Goal: Navigation & Orientation: Find specific page/section

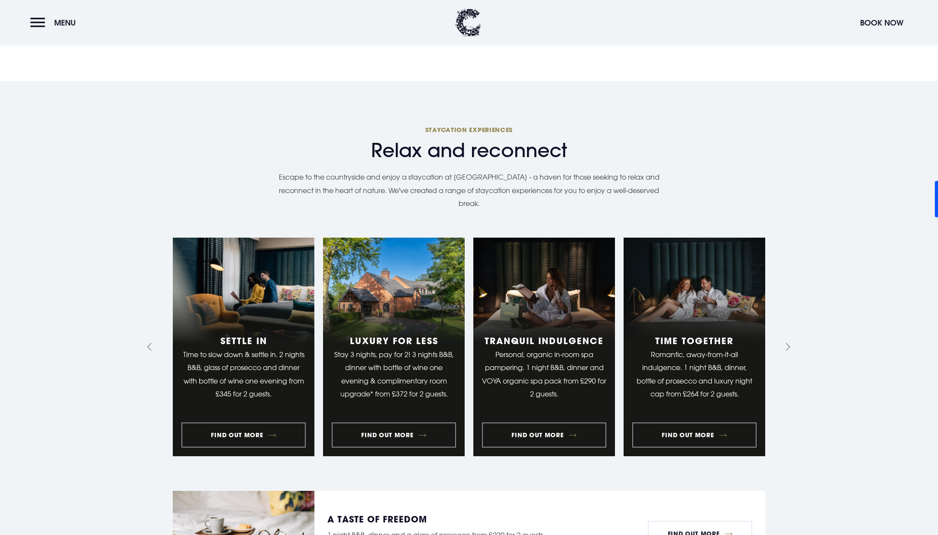
scroll to position [801, 0]
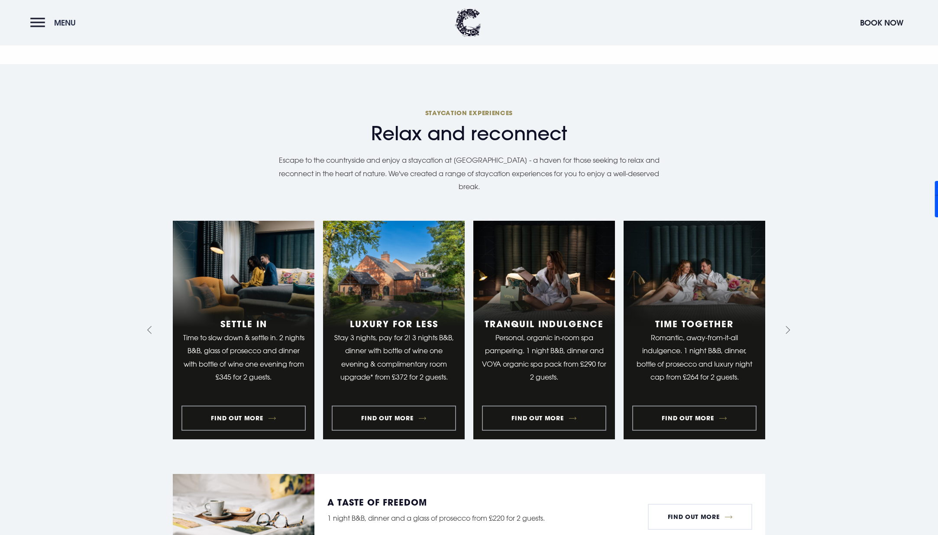
click at [37, 27] on button "Menu" at bounding box center [55, 22] width 50 height 19
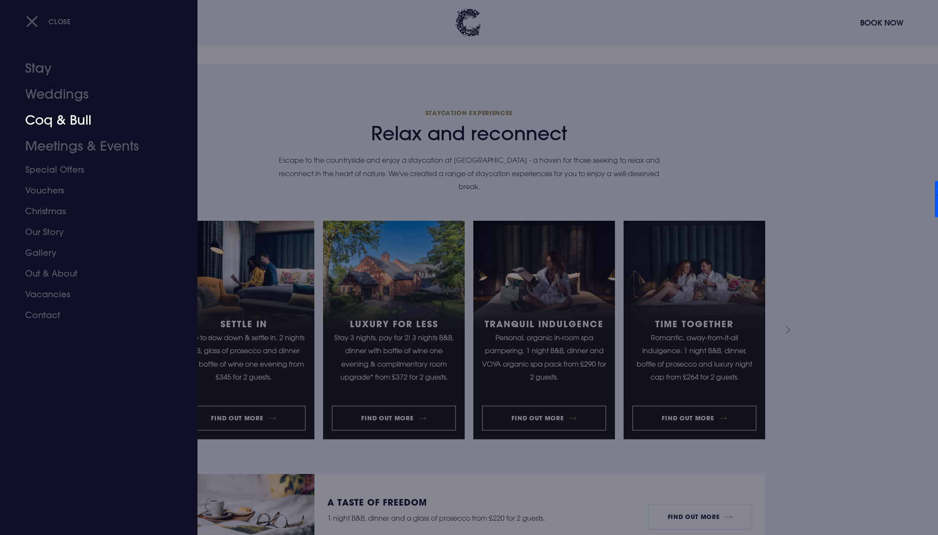
click at [73, 117] on link "Coq & Bull" at bounding box center [93, 120] width 137 height 26
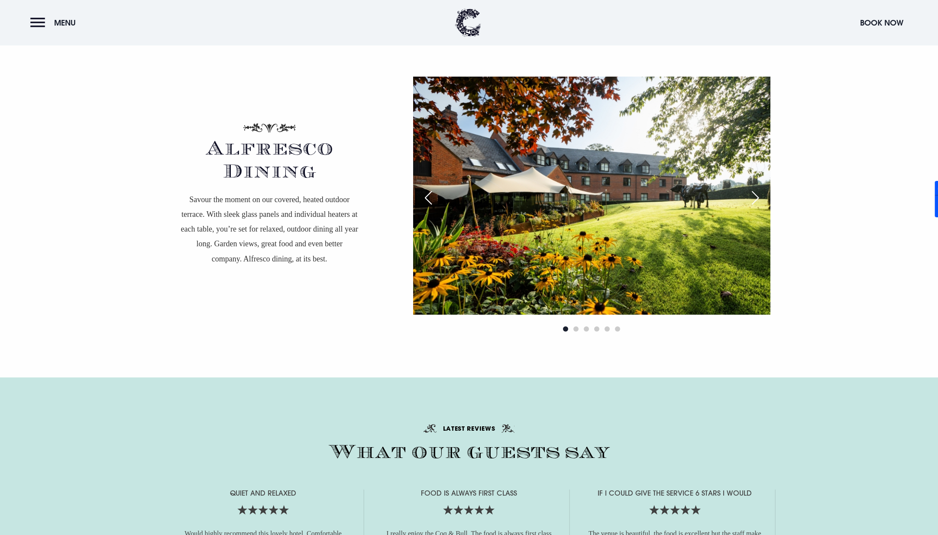
scroll to position [1531, 0]
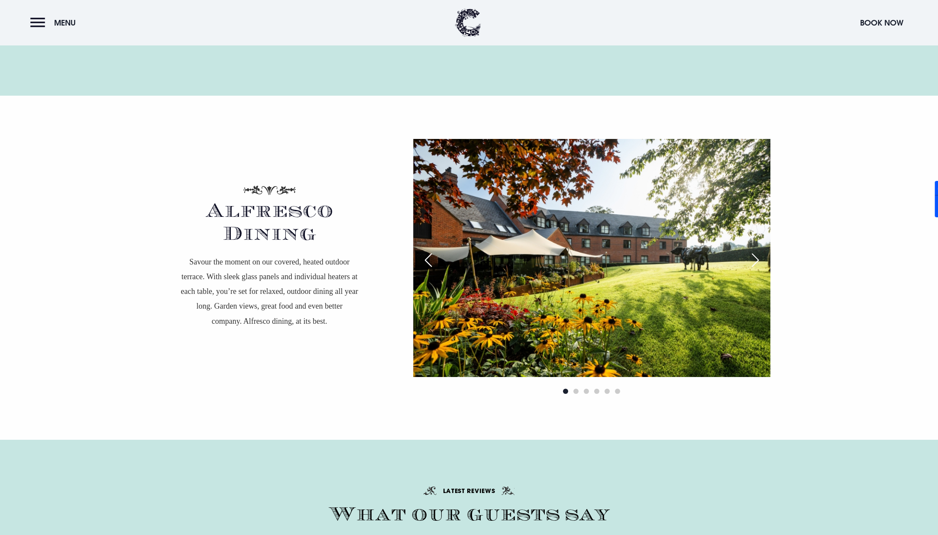
click at [284, 310] on div "Alfresco Dining Savour the moment on our covered, heated outdoor terrace. With …" at bounding box center [469, 268] width 624 height 258
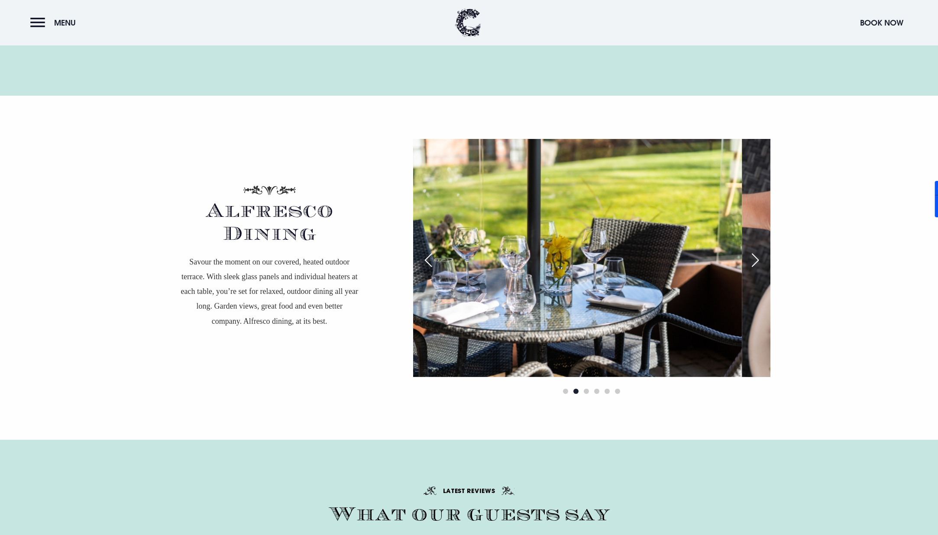
click at [481, 283] on img at bounding box center [563, 258] width 357 height 238
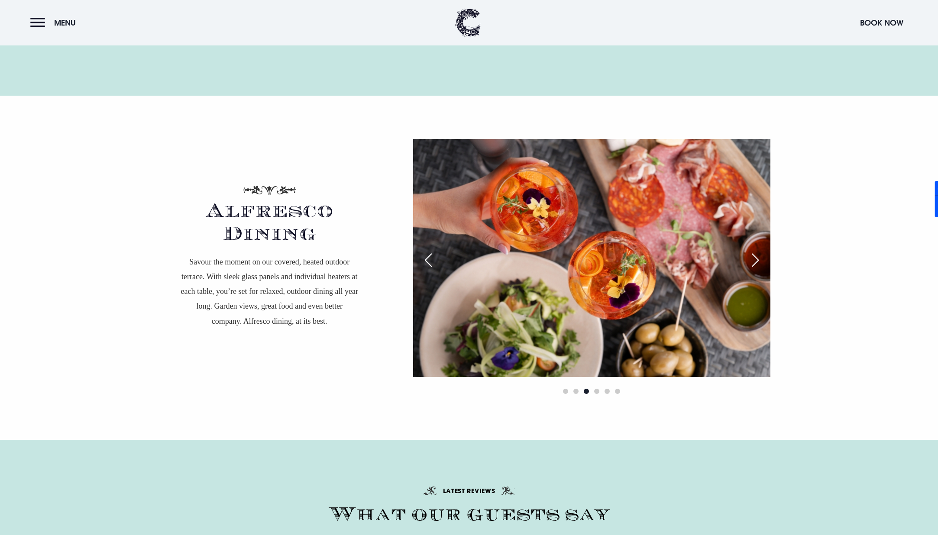
click at [493, 288] on img at bounding box center [591, 258] width 357 height 238
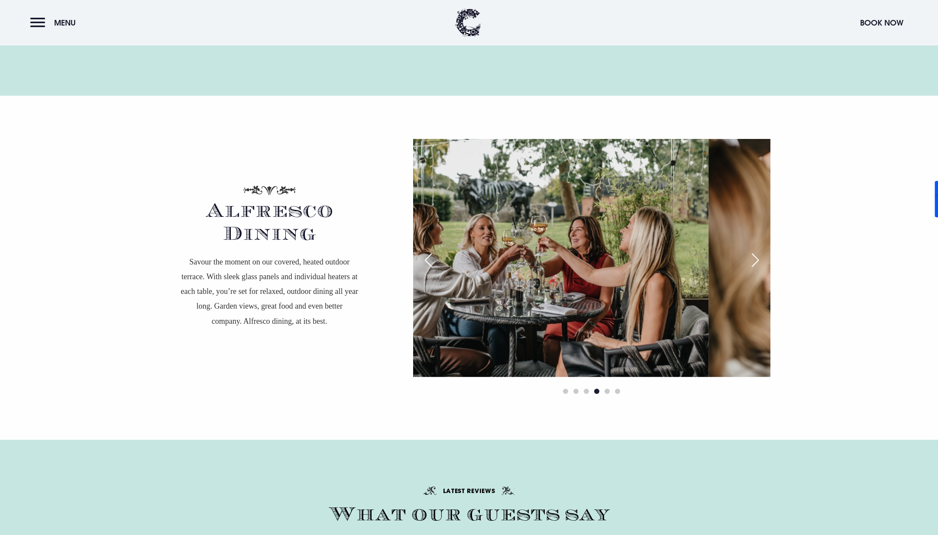
click at [513, 285] on img at bounding box center [529, 258] width 357 height 238
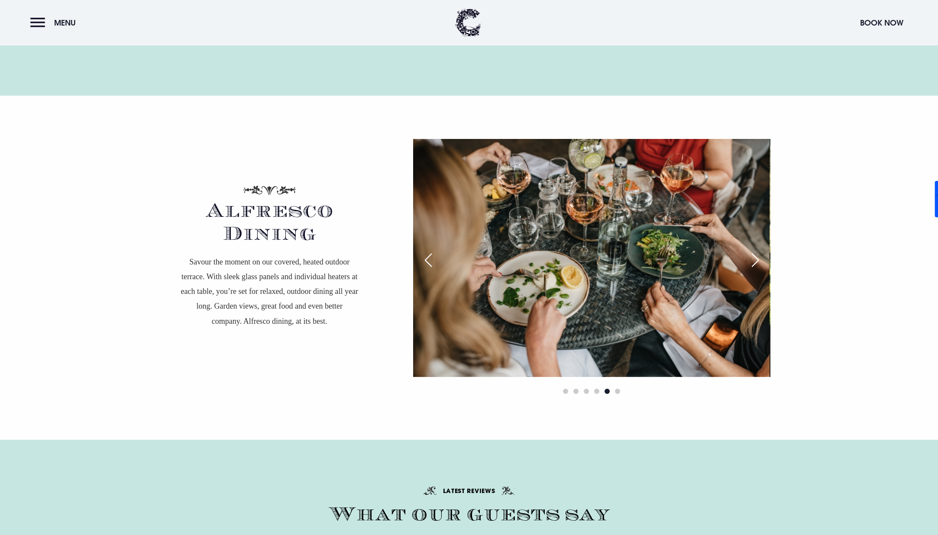
click at [359, 300] on div "Alfresco Dining Savour the moment on our covered, heated outdoor terrace. With …" at bounding box center [469, 268] width 624 height 258
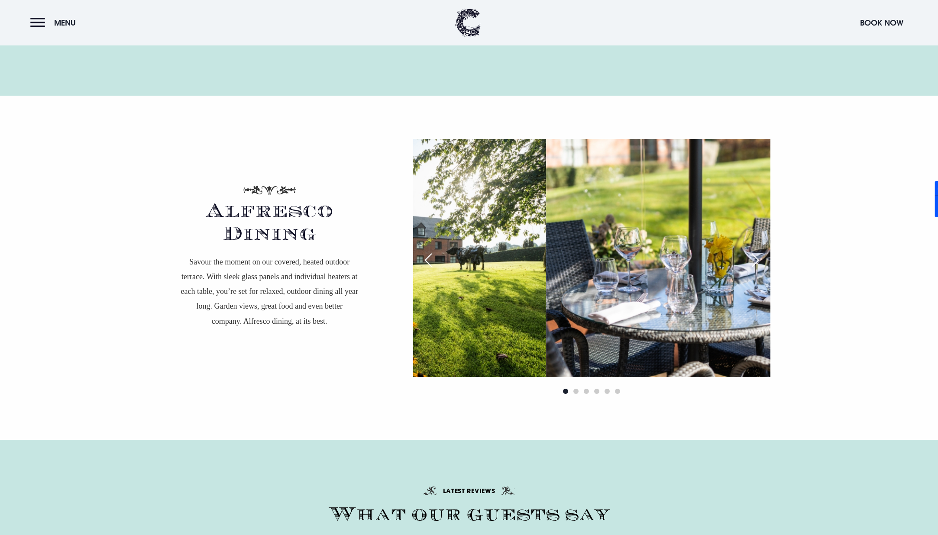
click at [312, 297] on div "Alfresco Dining Savour the moment on our covered, heated outdoor terrace. With …" at bounding box center [469, 268] width 624 height 258
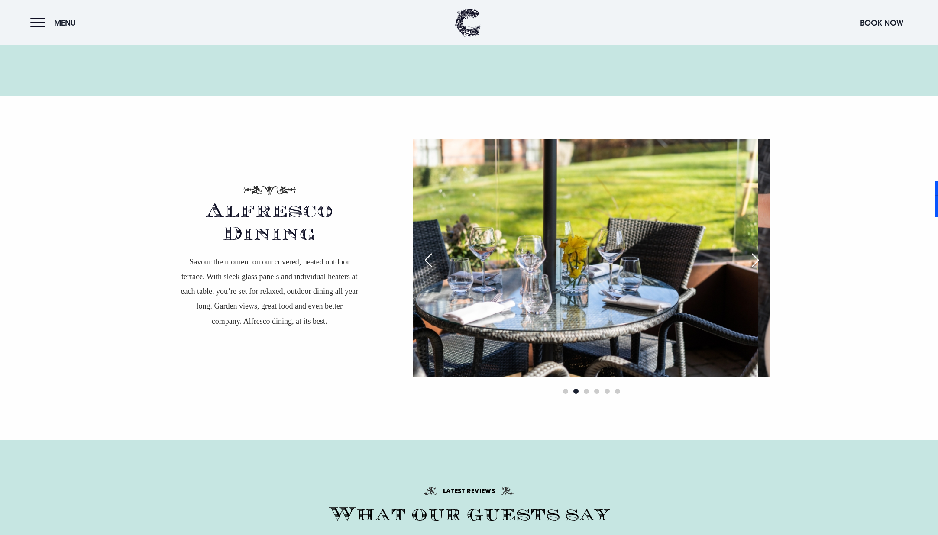
click at [258, 299] on div "Alfresco Dining Savour the moment on our covered, heated outdoor terrace. With …" at bounding box center [469, 268] width 624 height 258
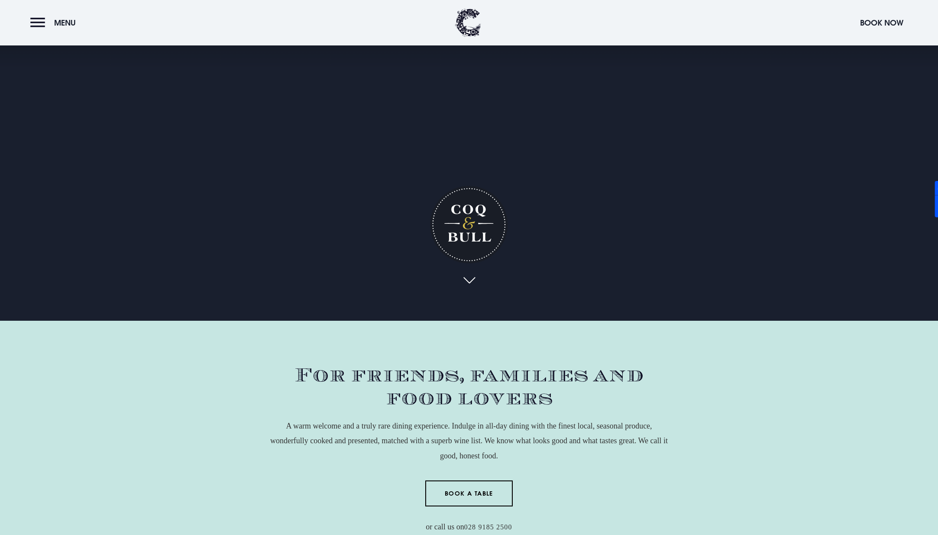
scroll to position [0, 0]
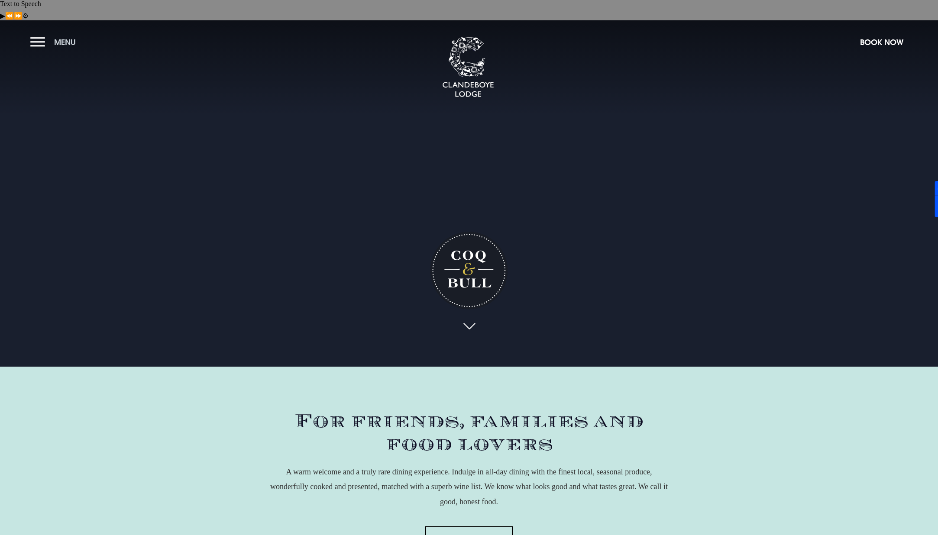
click at [47, 33] on button "Menu" at bounding box center [55, 42] width 50 height 19
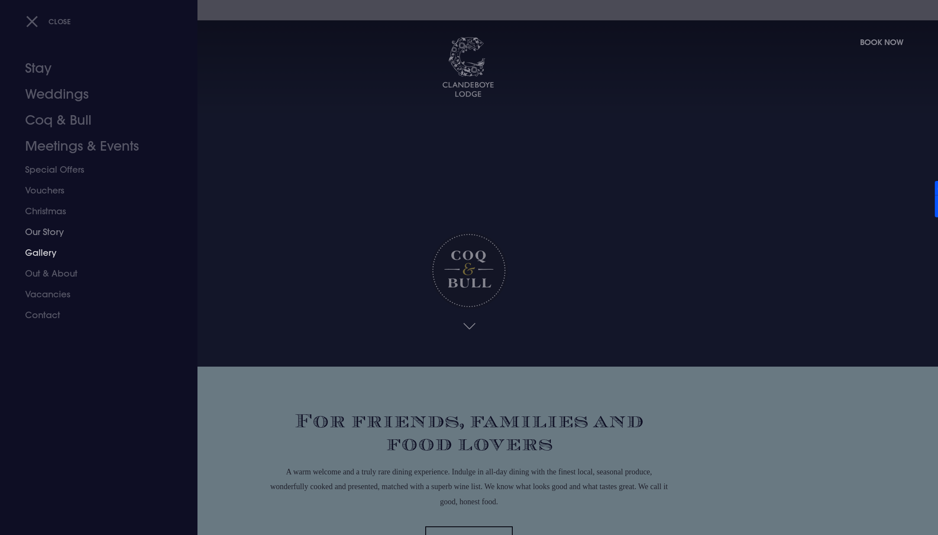
click at [36, 252] on link "Gallery" at bounding box center [93, 253] width 137 height 21
